Goal: Feedback & Contribution: Submit feedback/report problem

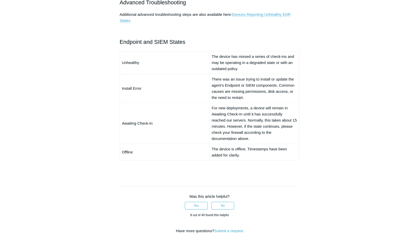
scroll to position [255, 0]
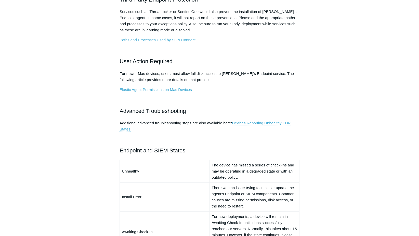
click at [127, 90] on link "Elastic Agent Permissions on Mac Devices" at bounding box center [156, 89] width 72 height 5
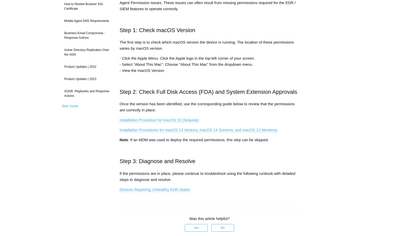
scroll to position [97, 0]
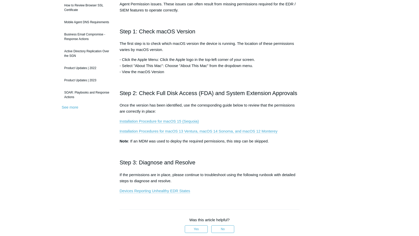
click at [150, 132] on link "Installation Procedures for macOS 13 Ventura, macOS 14 Sonoma, and macOS 12 Mon…" at bounding box center [199, 131] width 158 height 5
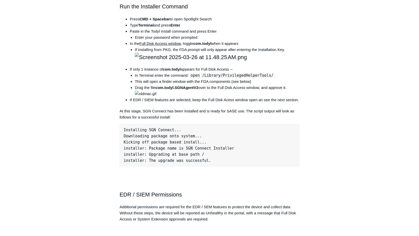
scroll to position [459, 0]
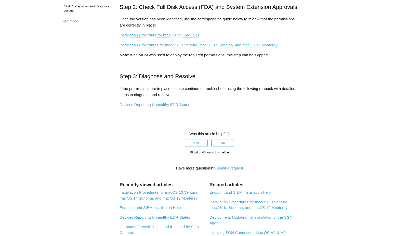
scroll to position [128, 0]
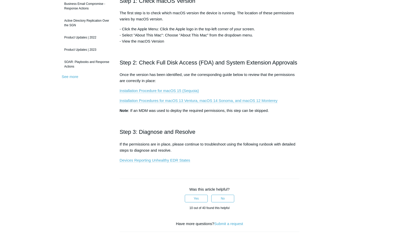
click at [165, 160] on link "Devices Reporting Unhealthy EDR States" at bounding box center [155, 160] width 71 height 5
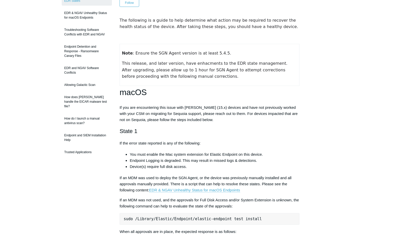
scroll to position [51, 0]
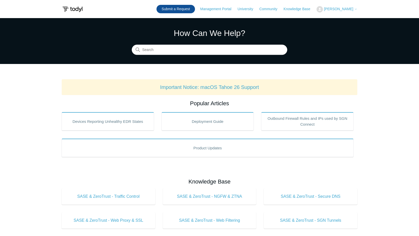
click at [177, 10] on link "Submit a Request" at bounding box center [176, 9] width 39 height 8
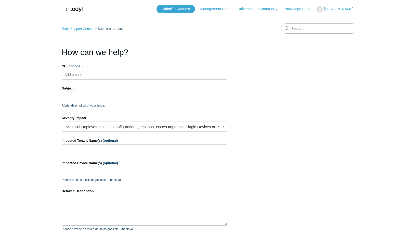
click at [76, 96] on input "Subject" at bounding box center [145, 97] width 166 height 10
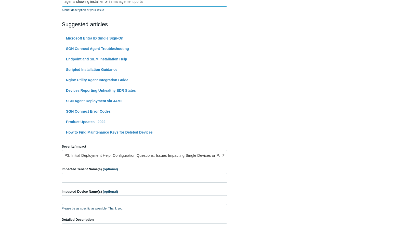
scroll to position [153, 0]
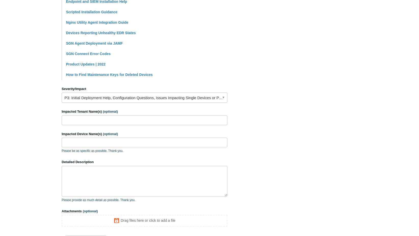
type input "agents showing install error in management portal"
click at [112, 101] on link "P3: Initial Deployment Help, Configuration Questions, Issues Impacting Single D…" at bounding box center [145, 98] width 166 height 10
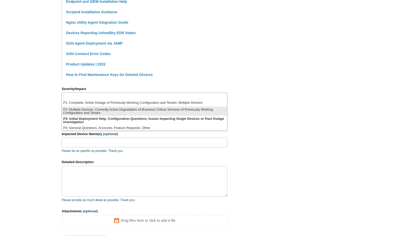
click at [104, 111] on li "P2: Multiple Devices, Currently Active Degradation of Business Critical Service…" at bounding box center [144, 111] width 165 height 9
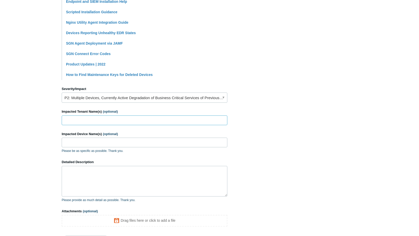
click at [91, 122] on input "Impacted Tenant Name(s) (optional)" at bounding box center [145, 121] width 166 height 10
type input "i"
click at [92, 121] on input "i4cocloor" at bounding box center [145, 121] width 166 height 10
type input "i4Color"
click at [149, 98] on link "P2: Multiple Devices, Currently Active Degradation of Business Critical Service…" at bounding box center [145, 98] width 166 height 10
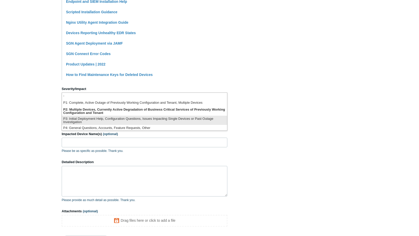
click at [127, 120] on li "P3: Initial Deployment Help, Configuration Questions, Issues Impacting Single D…" at bounding box center [144, 120] width 165 height 9
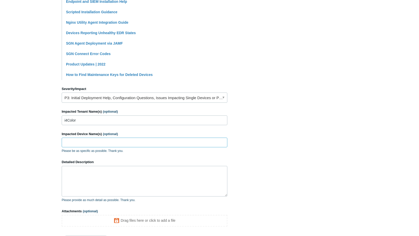
click at [118, 141] on input "Impacted Device Name(s) (optional)" at bounding box center [145, 143] width 166 height 10
type input "most"
click at [102, 166] on textarea "Detailed Description" at bounding box center [145, 181] width 166 height 31
click at [105, 179] on textarea "went to look at" at bounding box center [145, 181] width 166 height 31
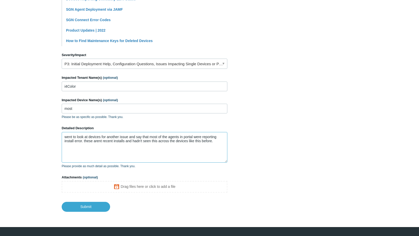
scroll to position [198, 0]
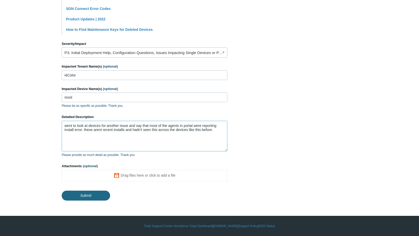
type textarea "went to look at devices for another issue and say that most of the agents in po…"
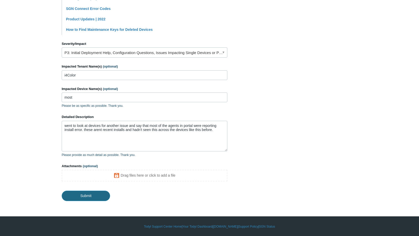
click at [95, 196] on input "Submit" at bounding box center [86, 196] width 48 height 10
